Goal: Task Accomplishment & Management: Manage account settings

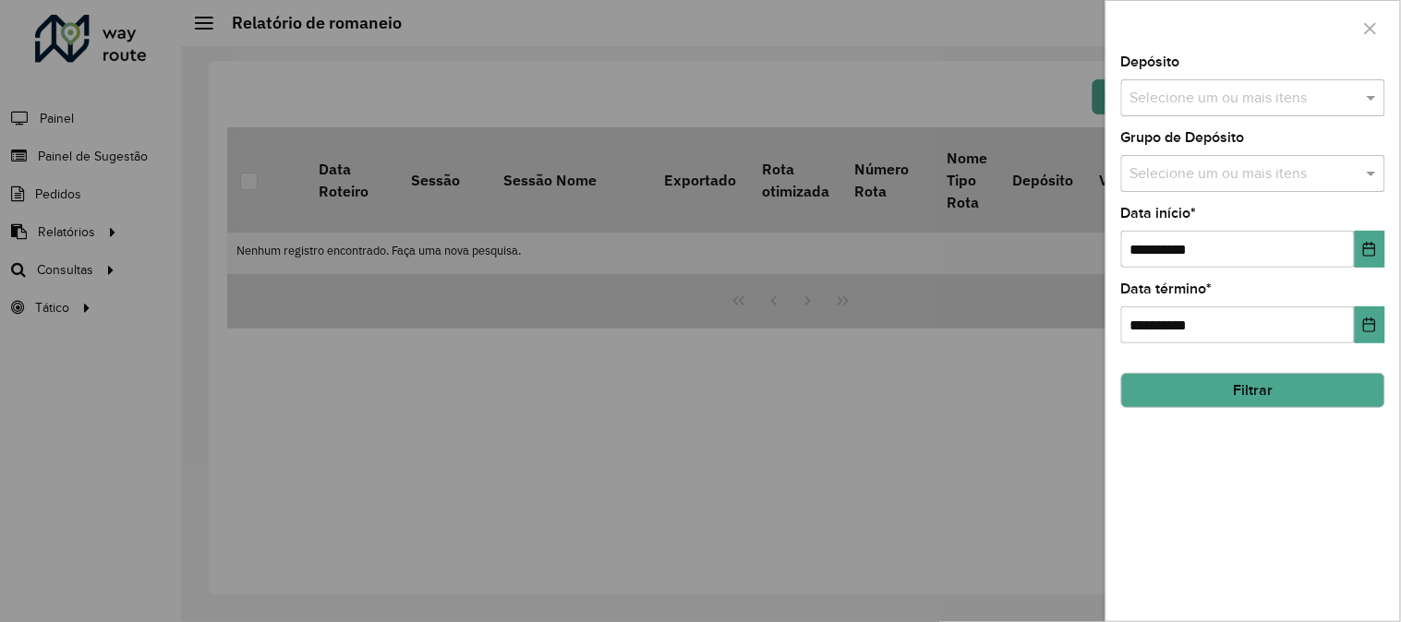
click at [1194, 102] on input "text" at bounding box center [1243, 99] width 236 height 22
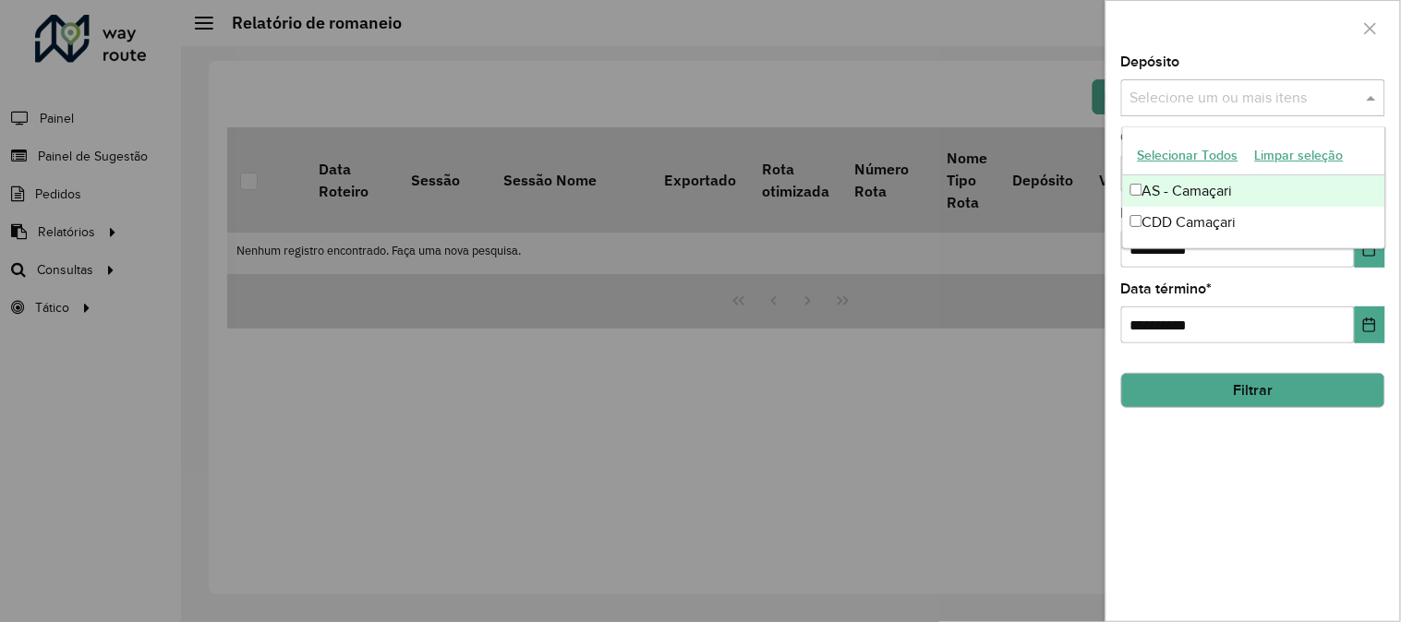
click at [854, 102] on div at bounding box center [700, 311] width 1401 height 622
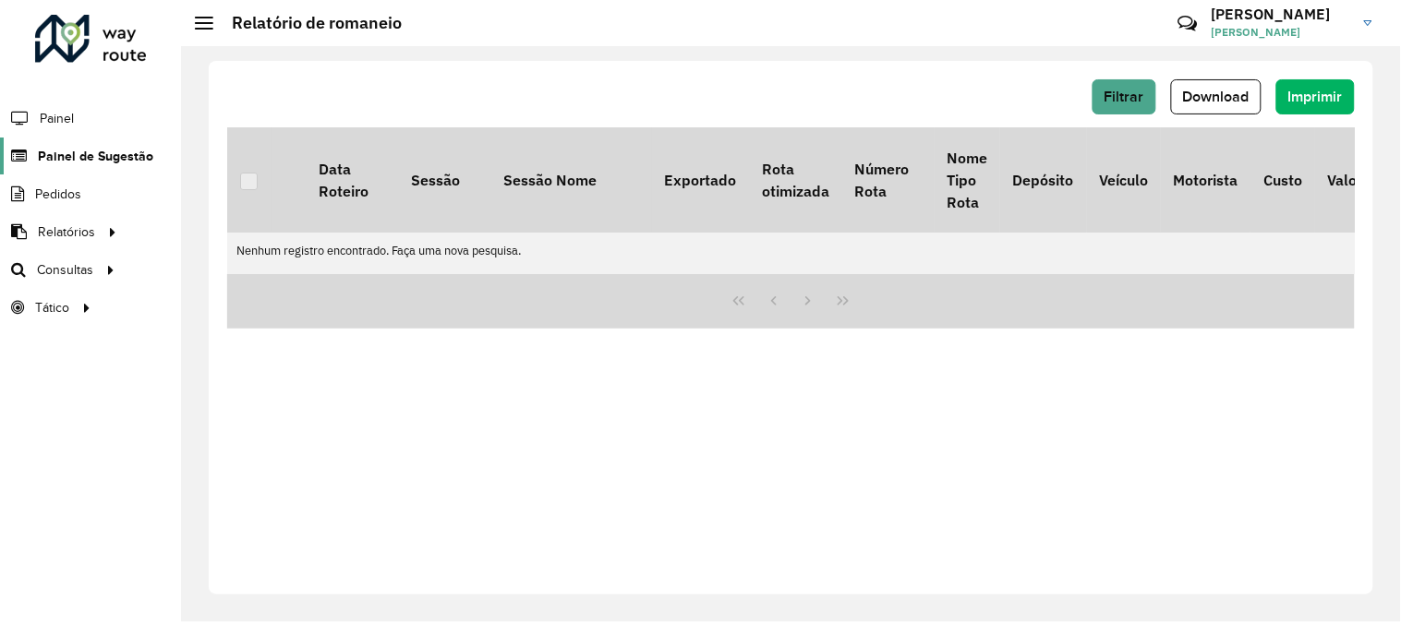
click at [130, 148] on span "Painel de Sugestão" at bounding box center [95, 156] width 115 height 19
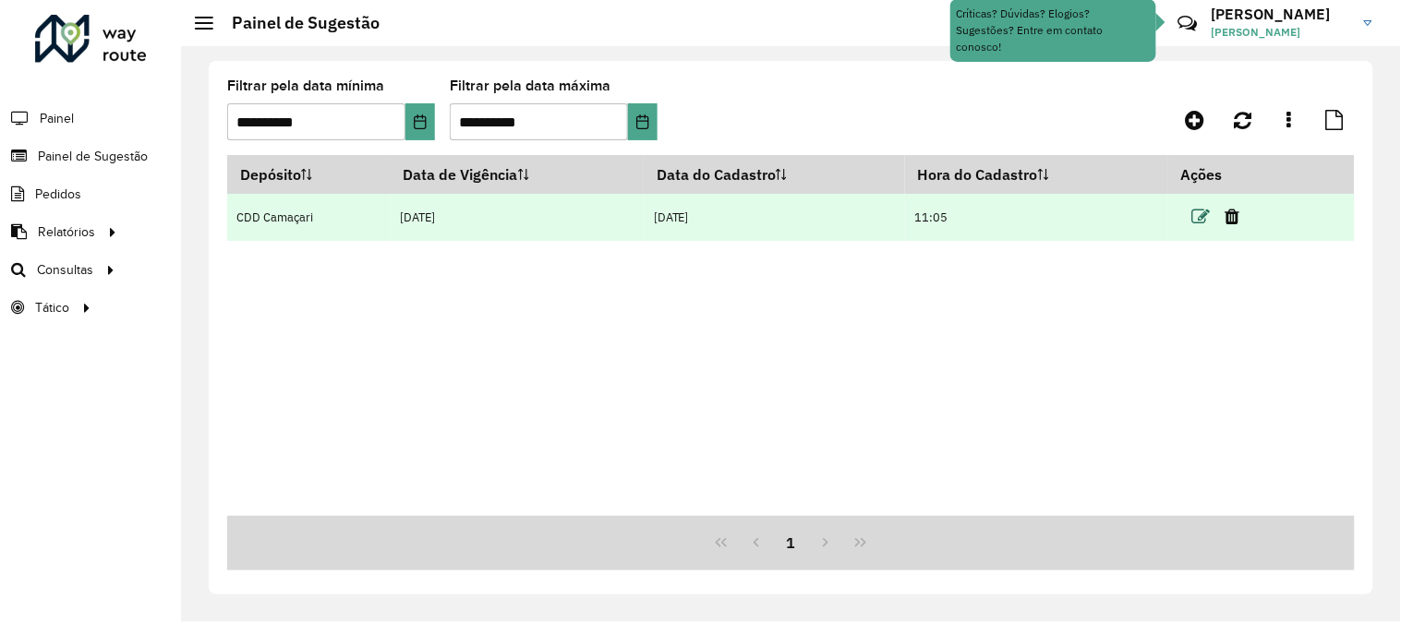
click at [1206, 216] on icon at bounding box center [1201, 217] width 18 height 18
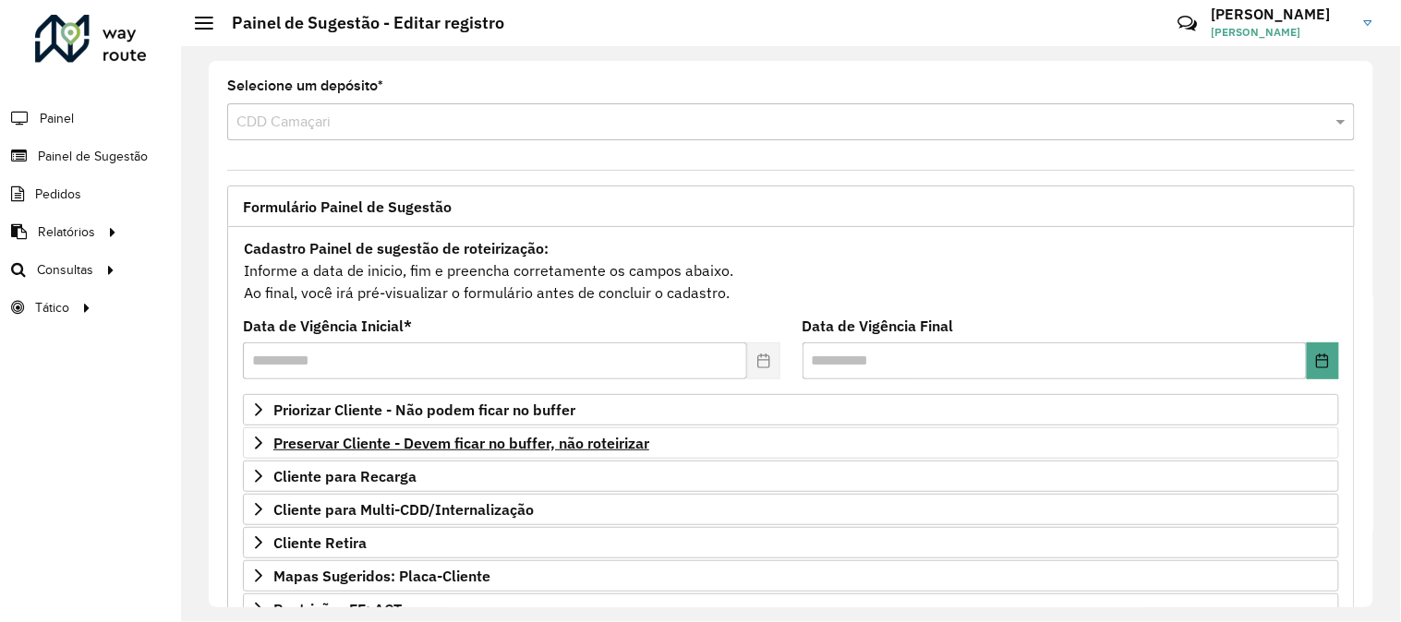
scroll to position [102, 0]
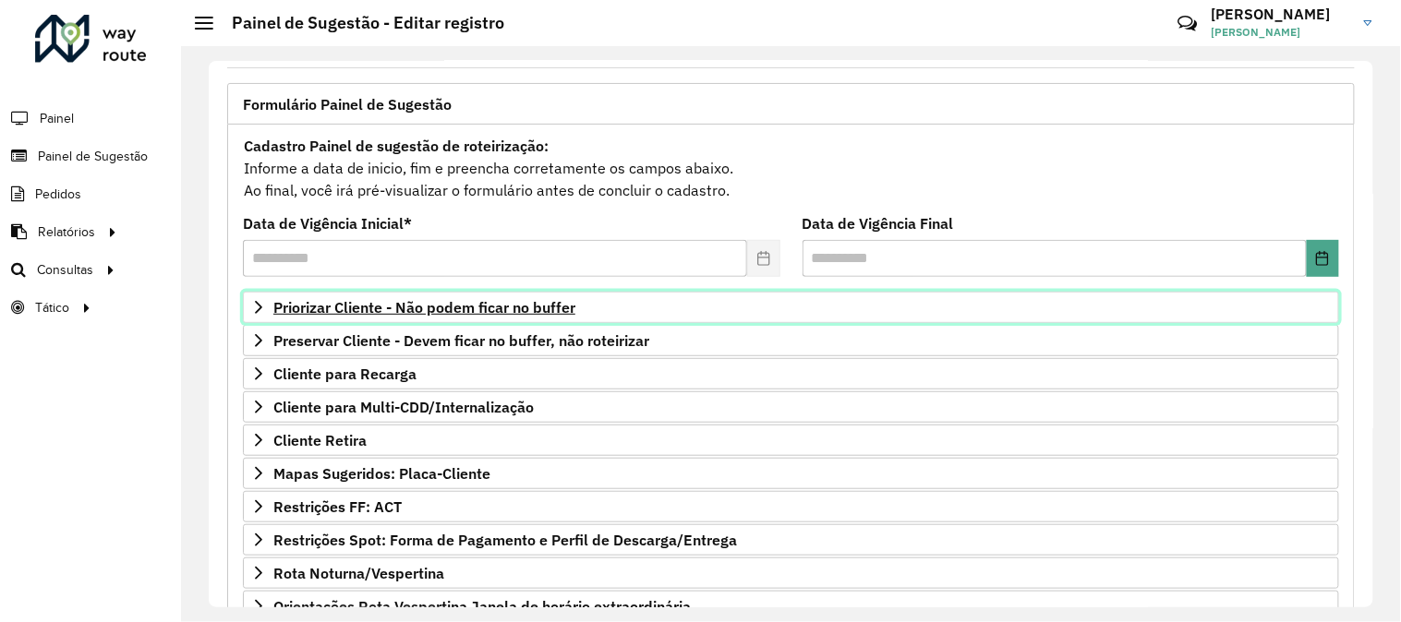
click at [475, 305] on span "Priorizar Cliente - Não podem ficar no buffer" at bounding box center [424, 307] width 302 height 15
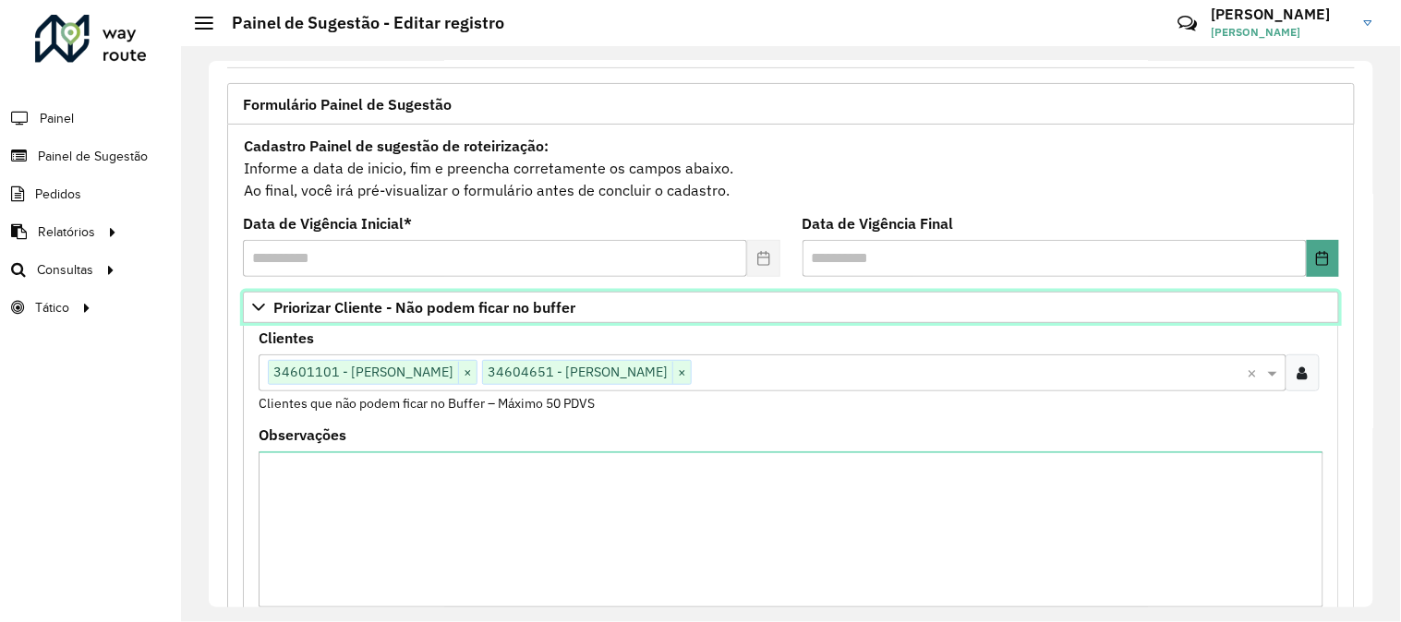
scroll to position [205, 0]
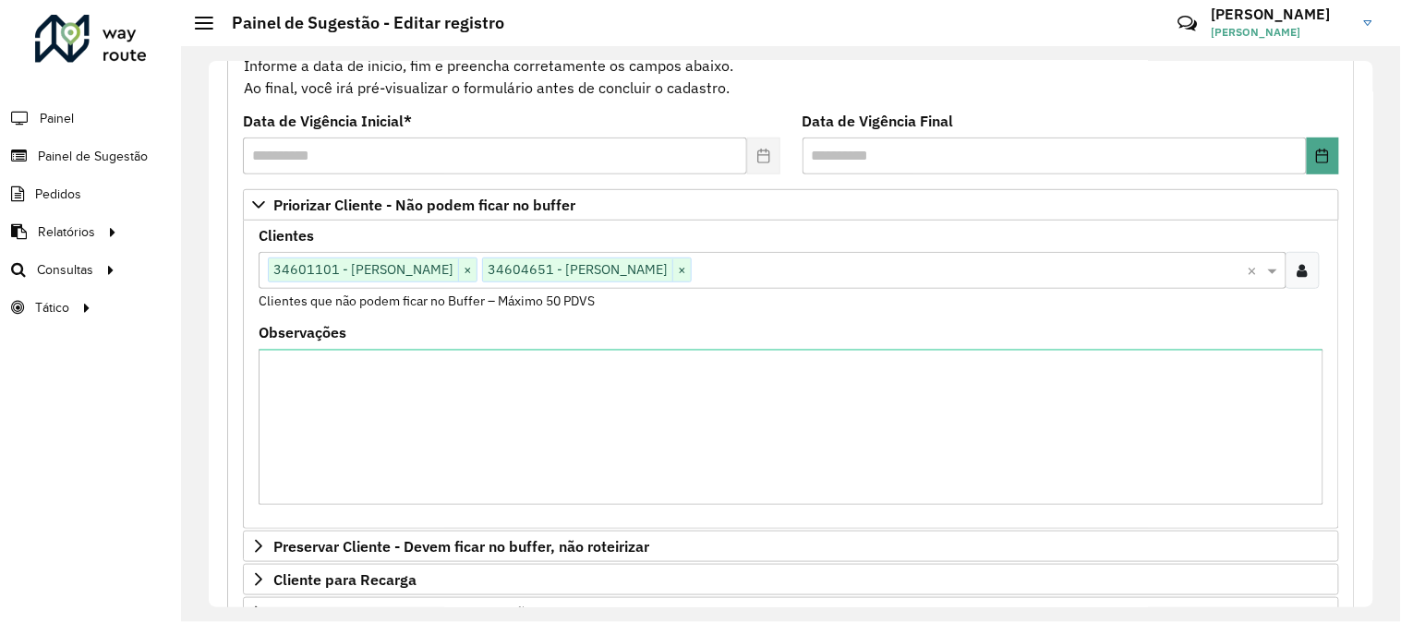
click at [875, 268] on input "text" at bounding box center [969, 271] width 556 height 22
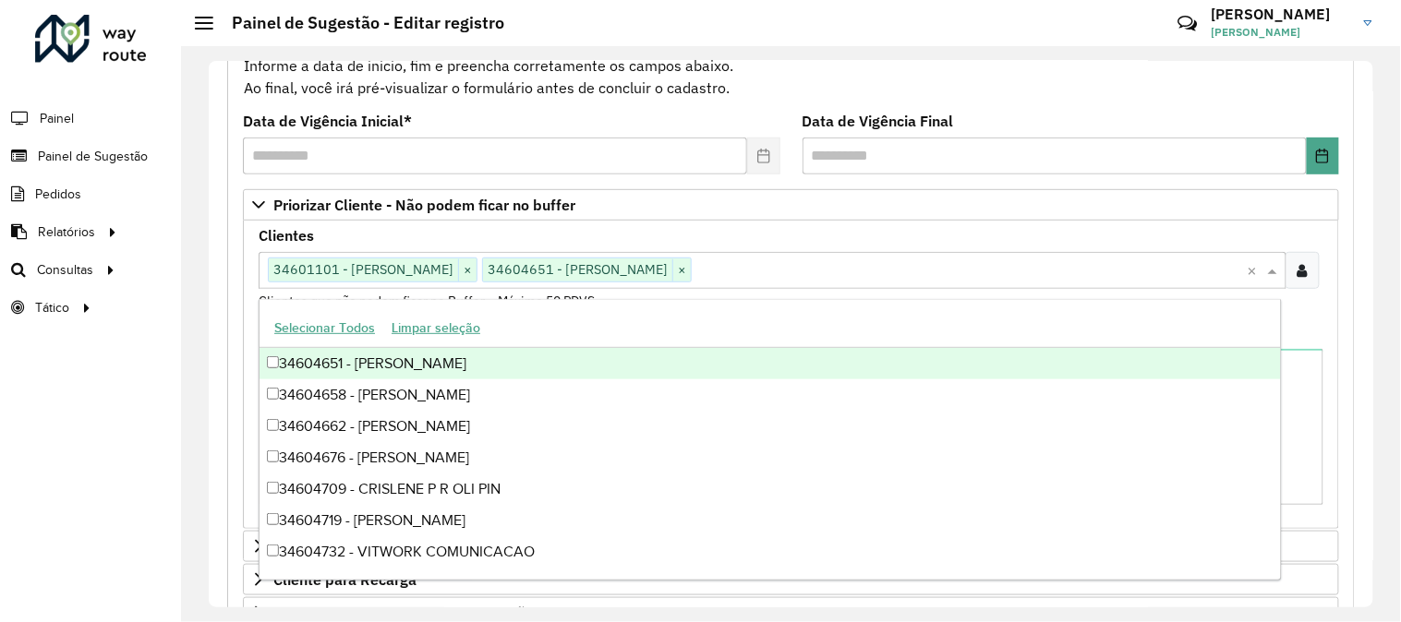
paste input "****"
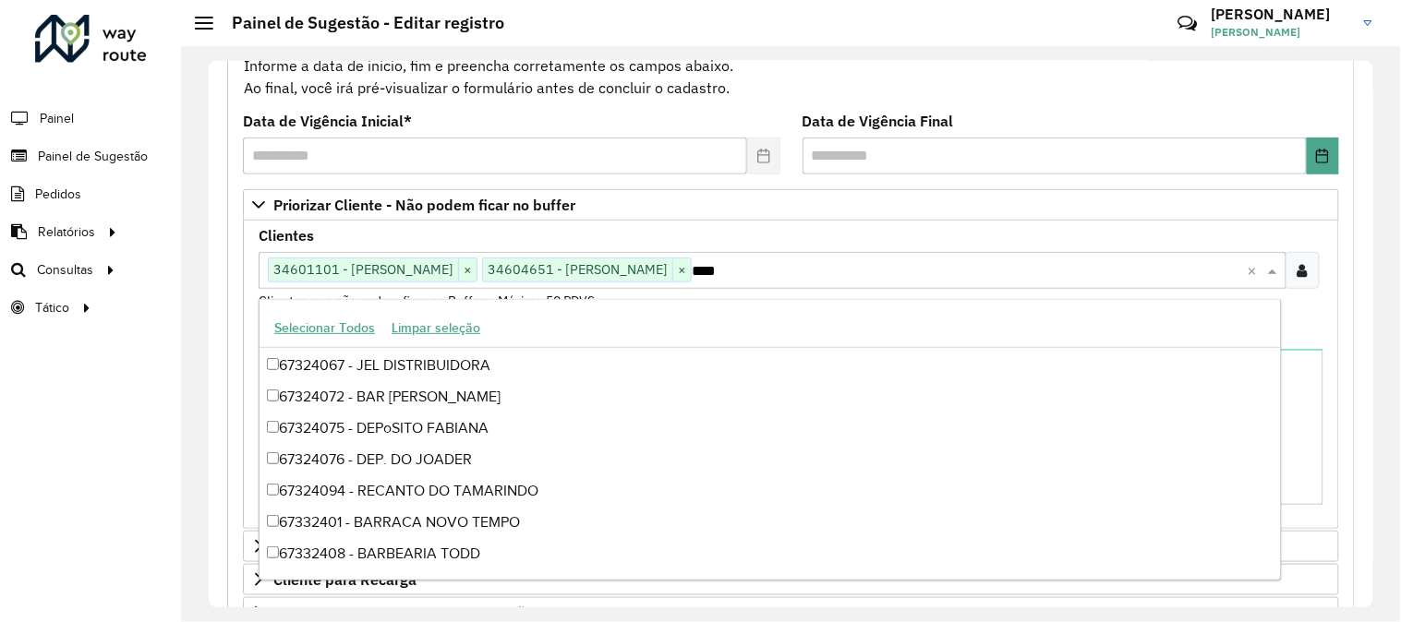
type input "*****"
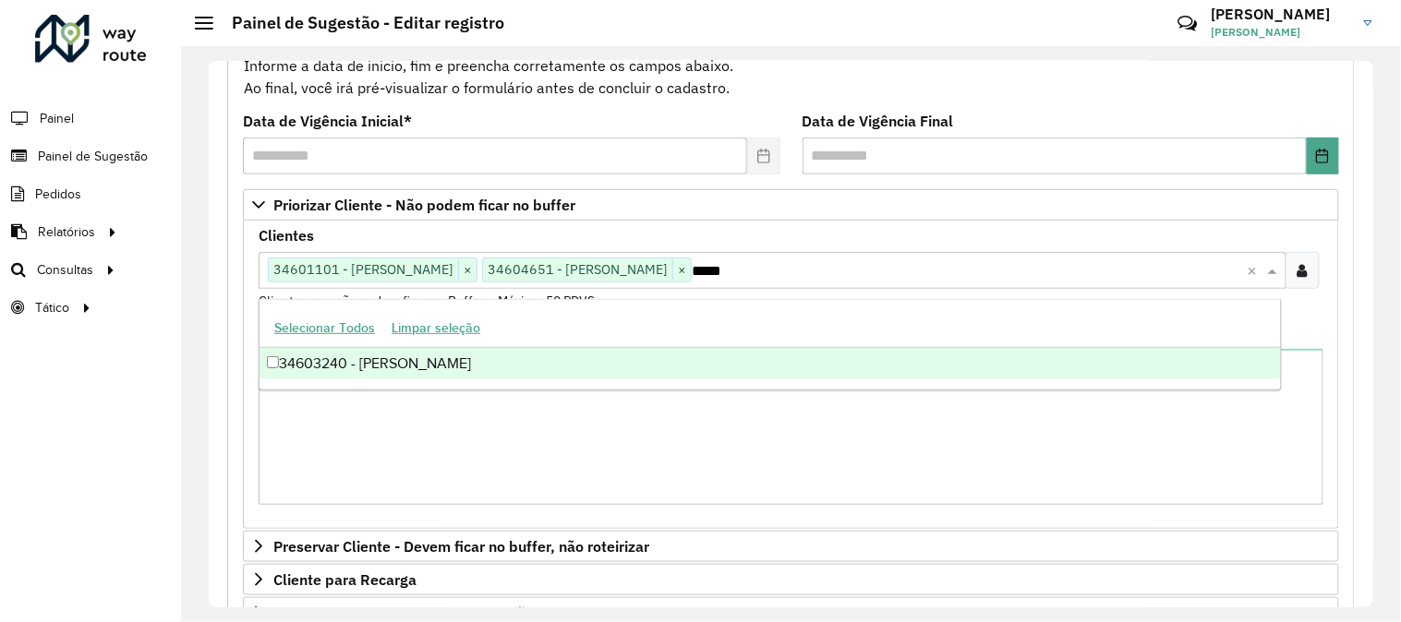
click at [386, 364] on div "34603240 - [PERSON_NAME]" at bounding box center [769, 363] width 1021 height 31
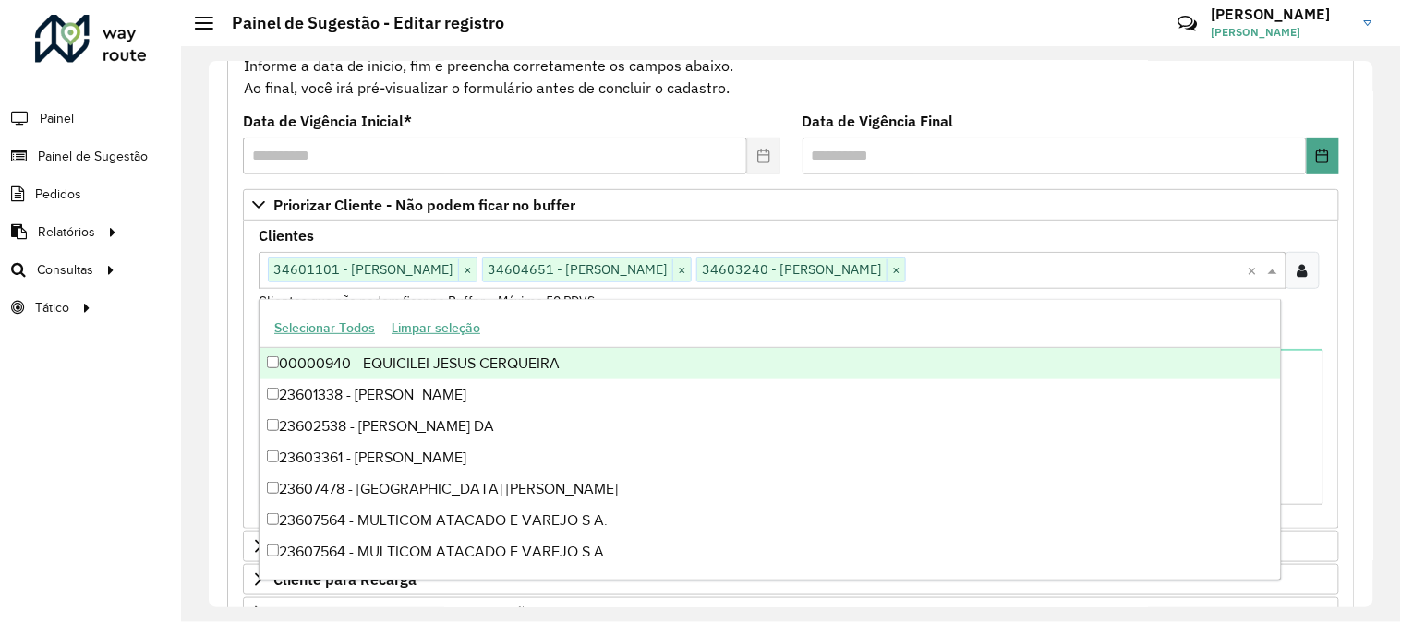
click at [1303, 308] on div "Clientes Clique no botão para buscar clientes 34601101 - [PERSON_NAME] × 346046…" at bounding box center [791, 270] width 1064 height 82
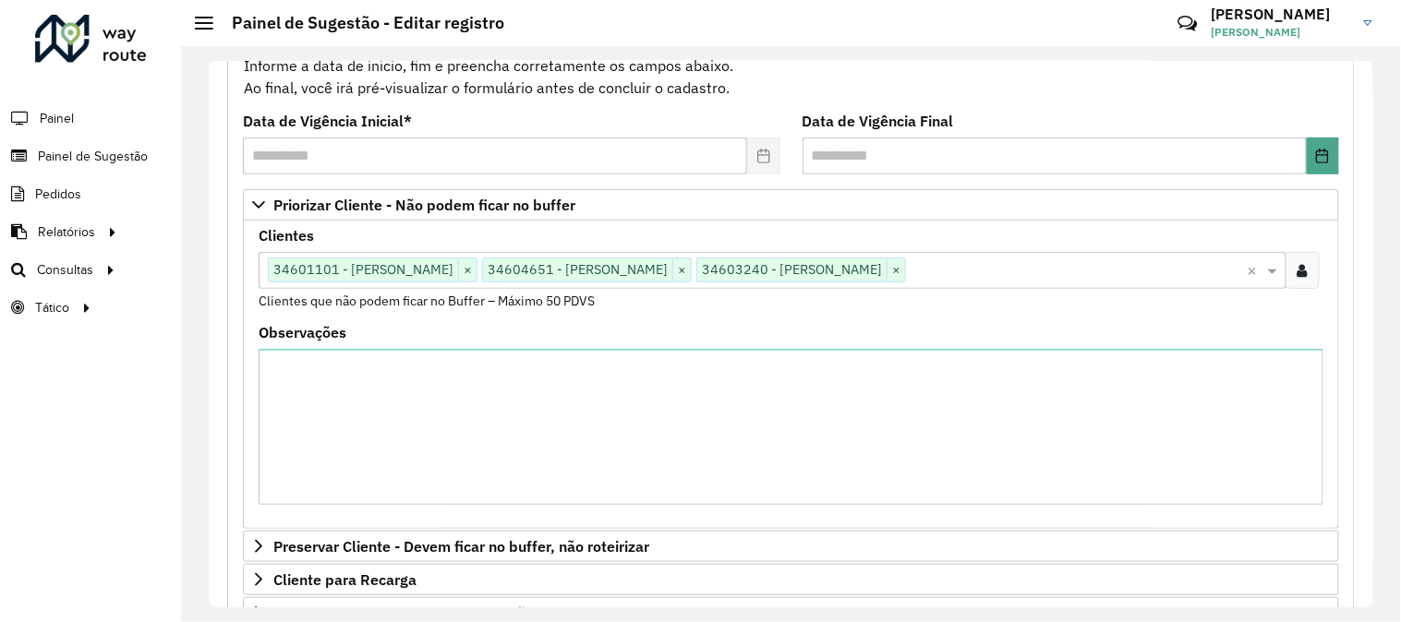
scroll to position [609, 0]
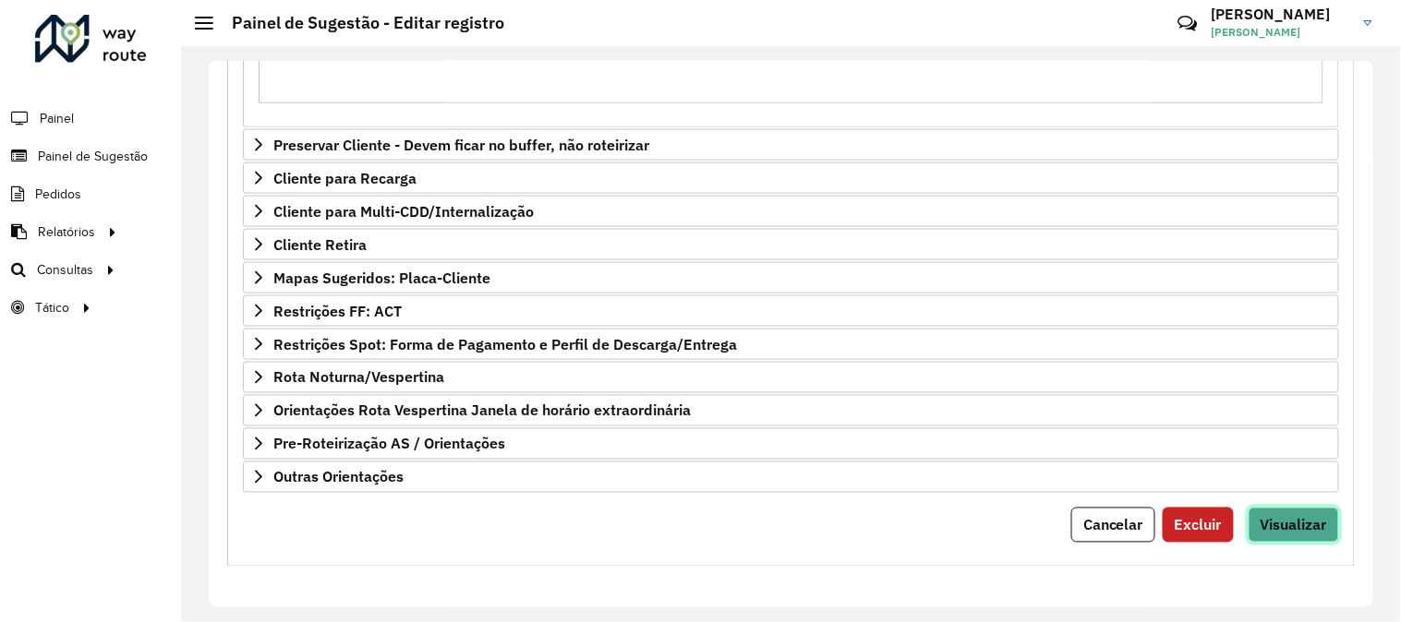
click at [1270, 511] on button "Visualizar" at bounding box center [1293, 525] width 90 height 35
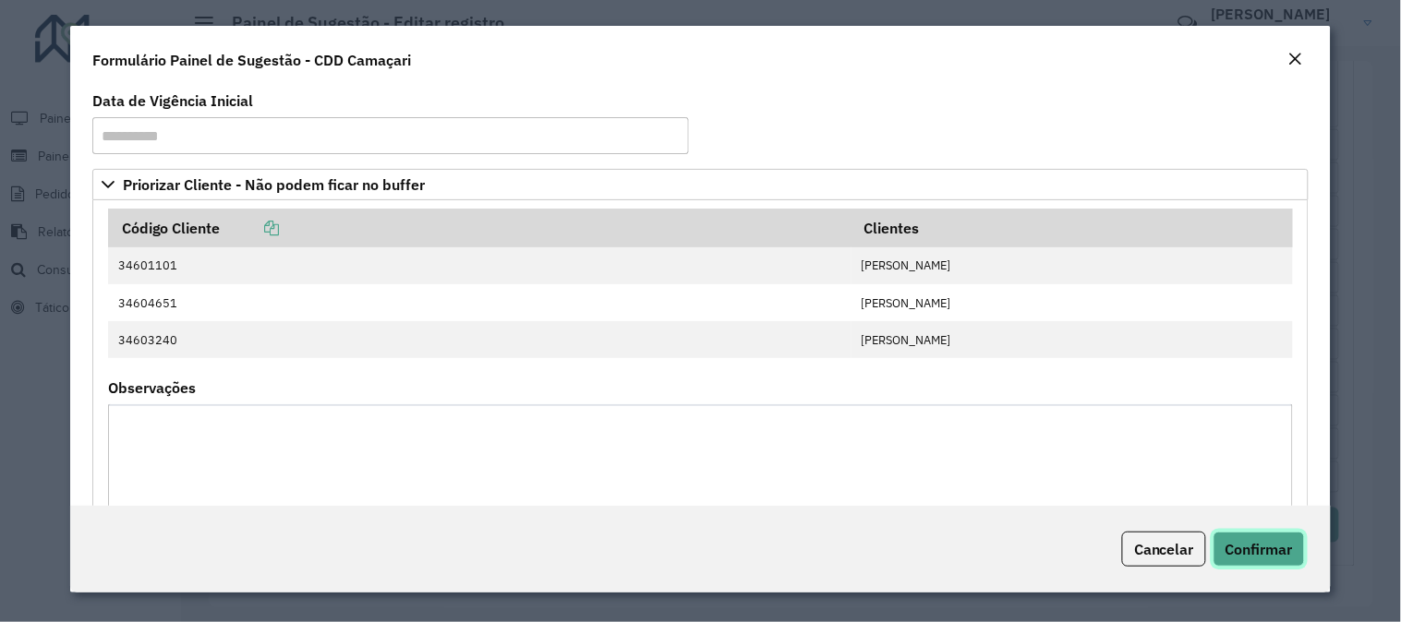
click at [1267, 543] on span "Confirmar" at bounding box center [1258, 549] width 67 height 18
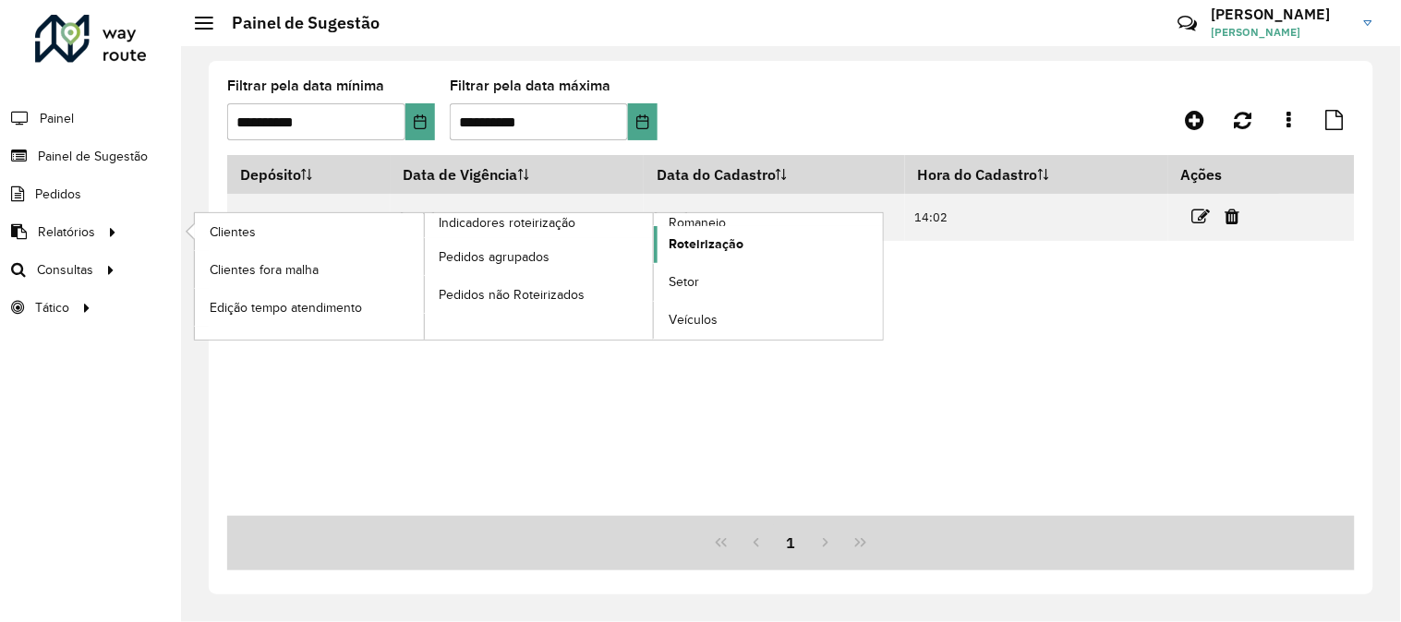
click at [663, 255] on link "Roteirização" at bounding box center [768, 244] width 229 height 37
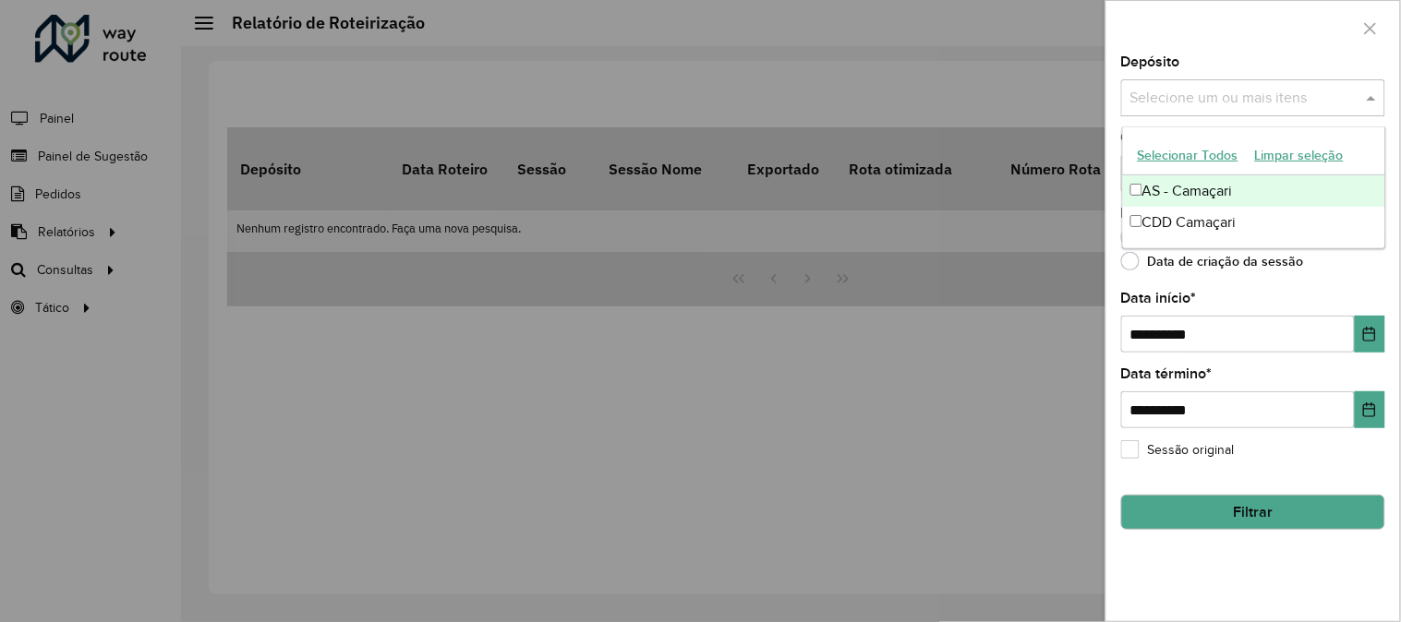
click at [1269, 94] on input "text" at bounding box center [1243, 99] width 236 height 22
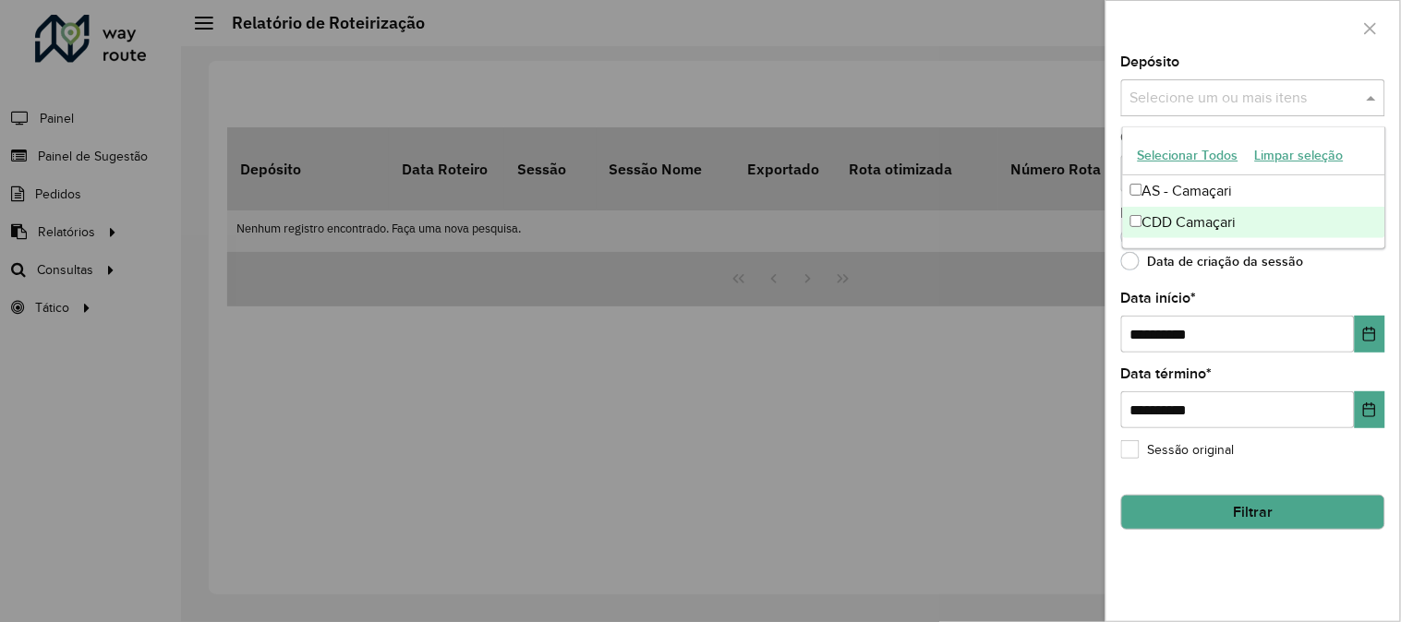
click at [1178, 222] on div "CDD Camaçari" at bounding box center [1254, 222] width 262 height 31
click at [1149, 337] on input "**********" at bounding box center [1238, 334] width 234 height 37
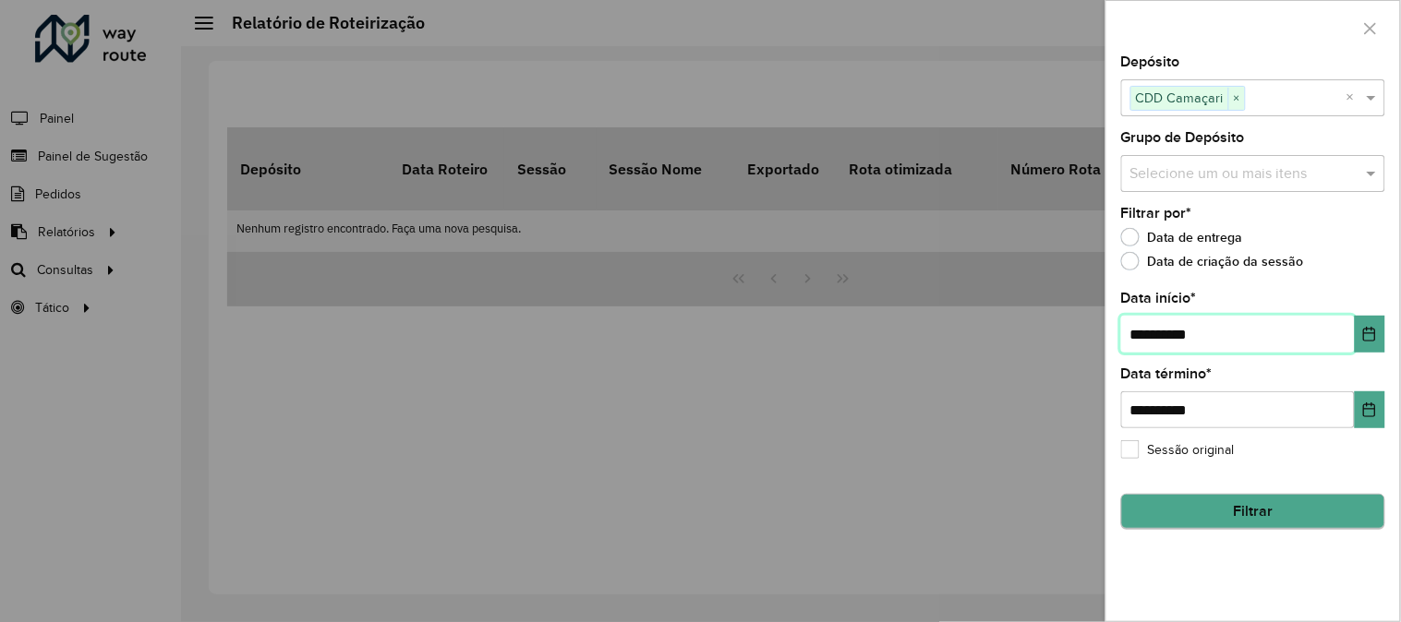
type input "**********"
click at [1202, 528] on button "Filtrar" at bounding box center [1253, 512] width 264 height 35
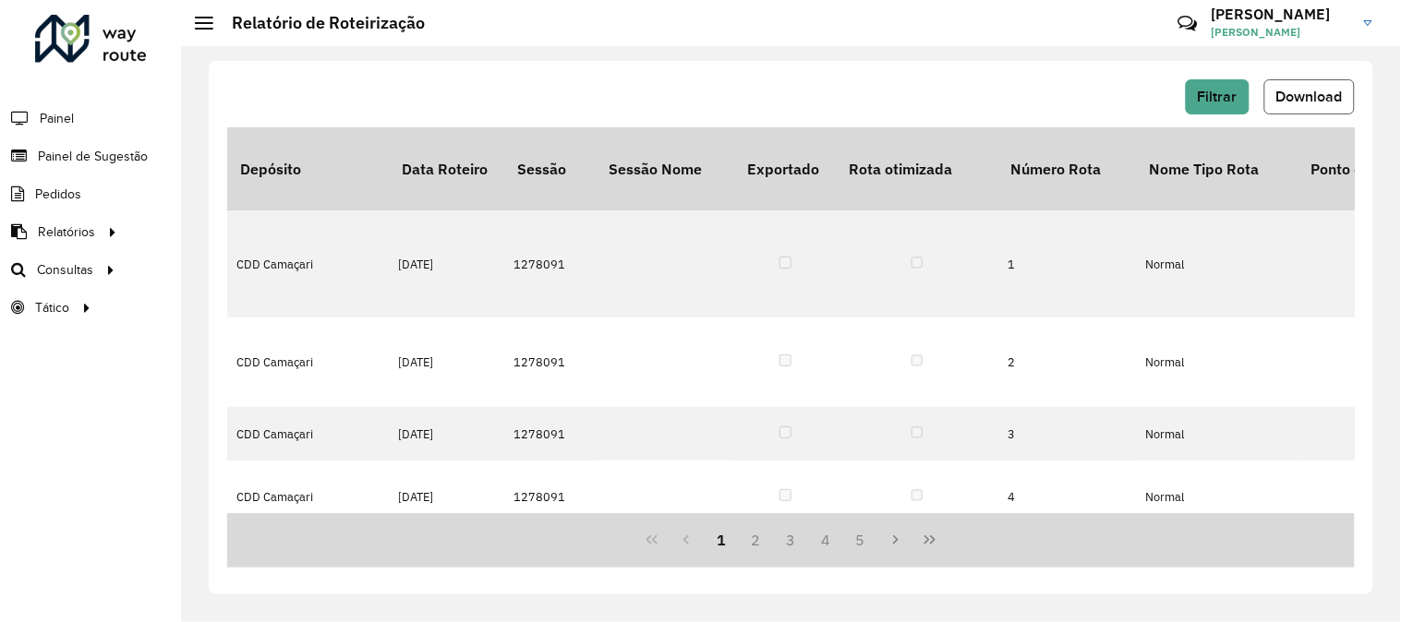
click at [1303, 89] on span "Download" at bounding box center [1309, 97] width 66 height 16
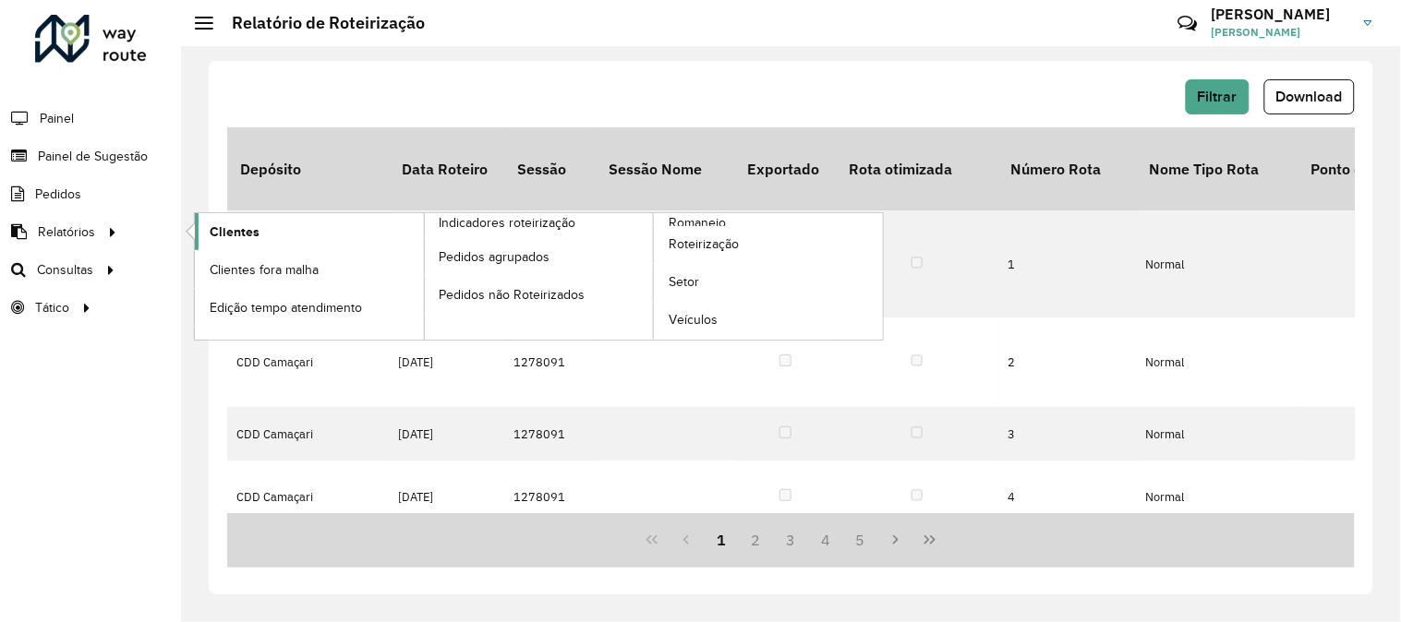
click at [253, 232] on span "Clientes" at bounding box center [235, 231] width 50 height 19
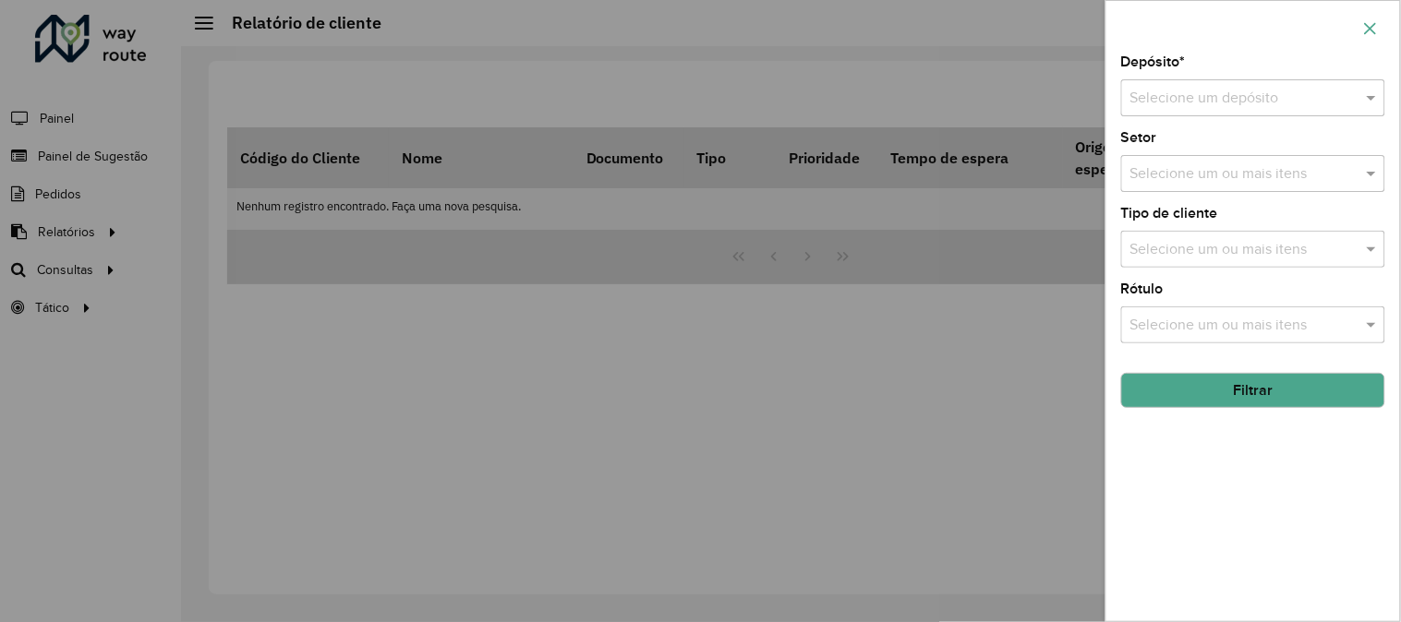
click at [1370, 31] on icon "button" at bounding box center [1370, 28] width 15 height 15
